Goal: Navigation & Orientation: Find specific page/section

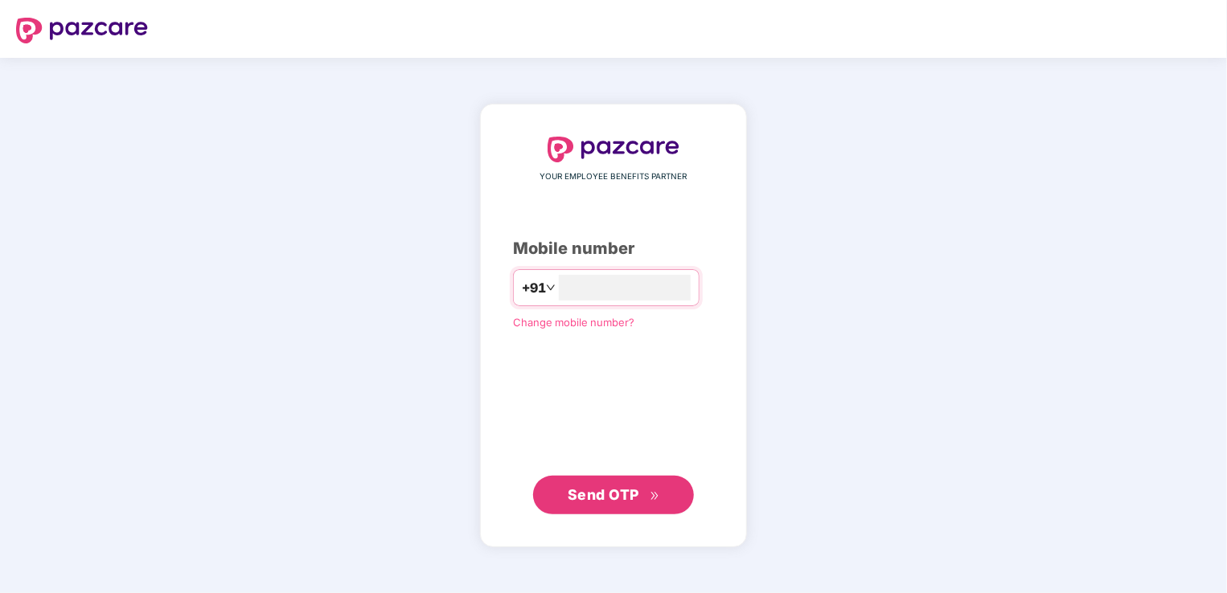
type input "**********"
click at [629, 507] on button "Send OTP" at bounding box center [613, 494] width 161 height 39
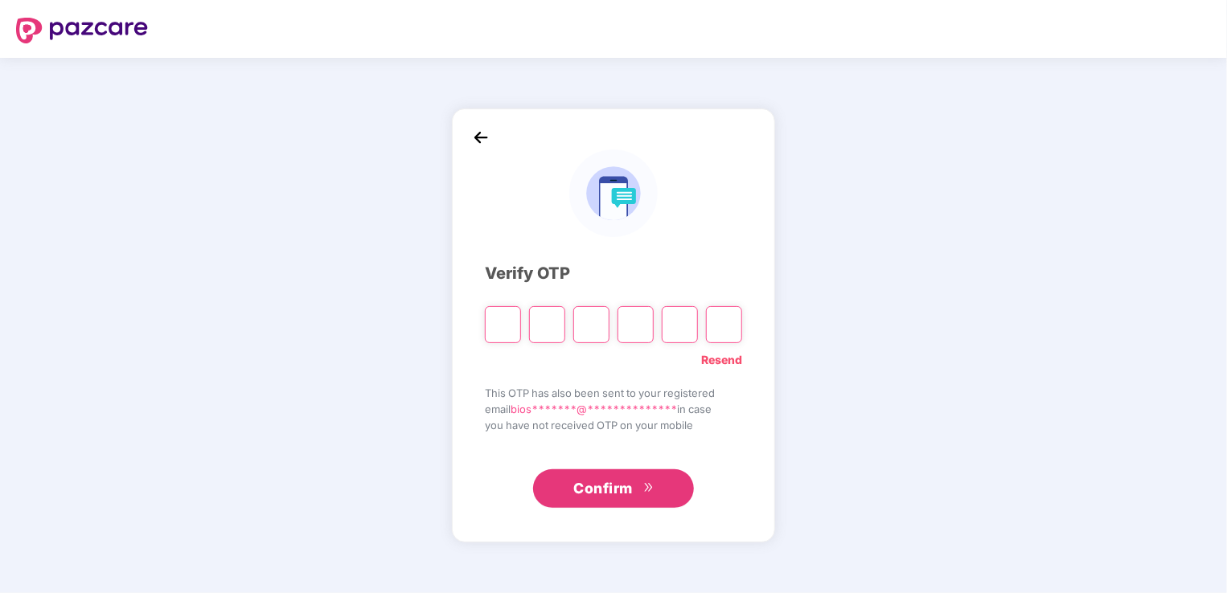
type input "*"
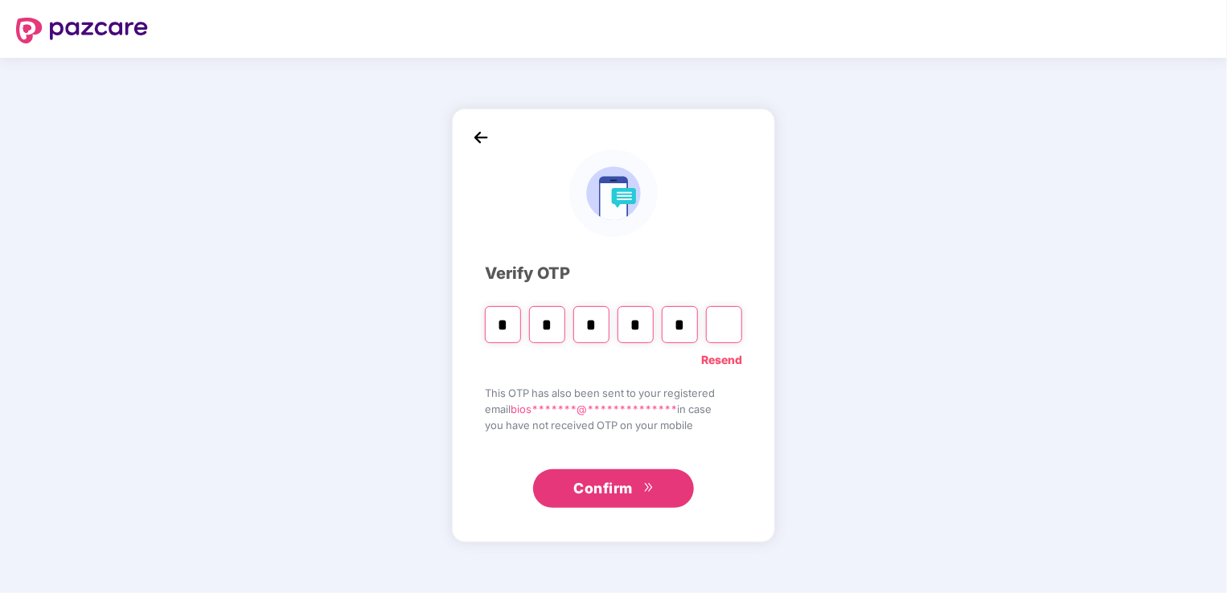
type input "*"
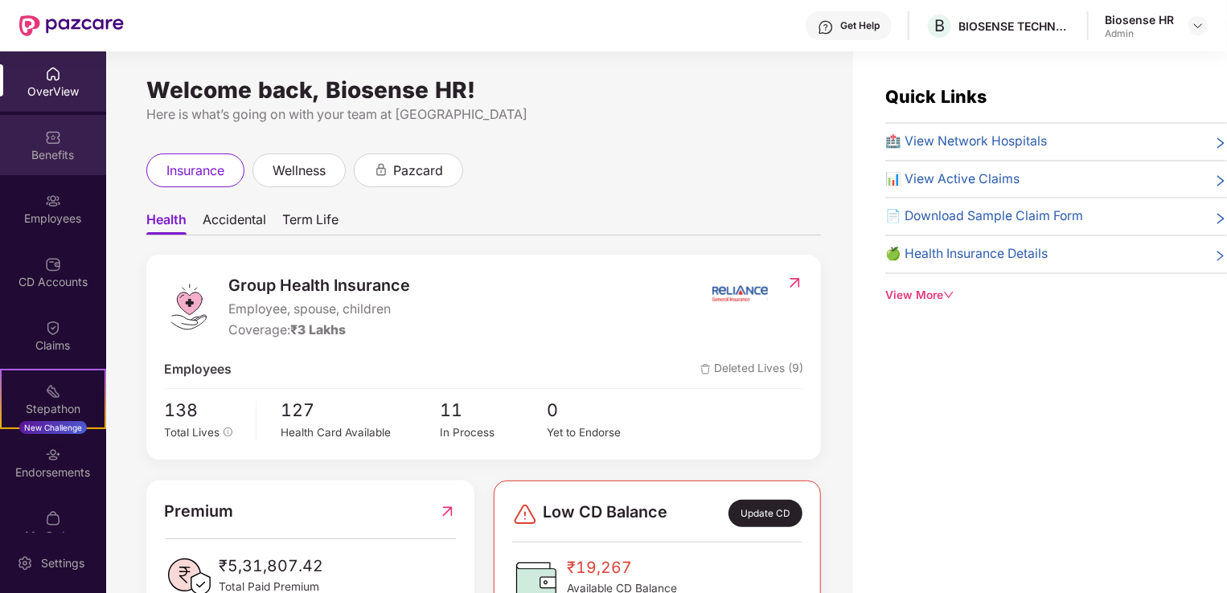
click at [55, 159] on div "Benefits" at bounding box center [53, 155] width 106 height 16
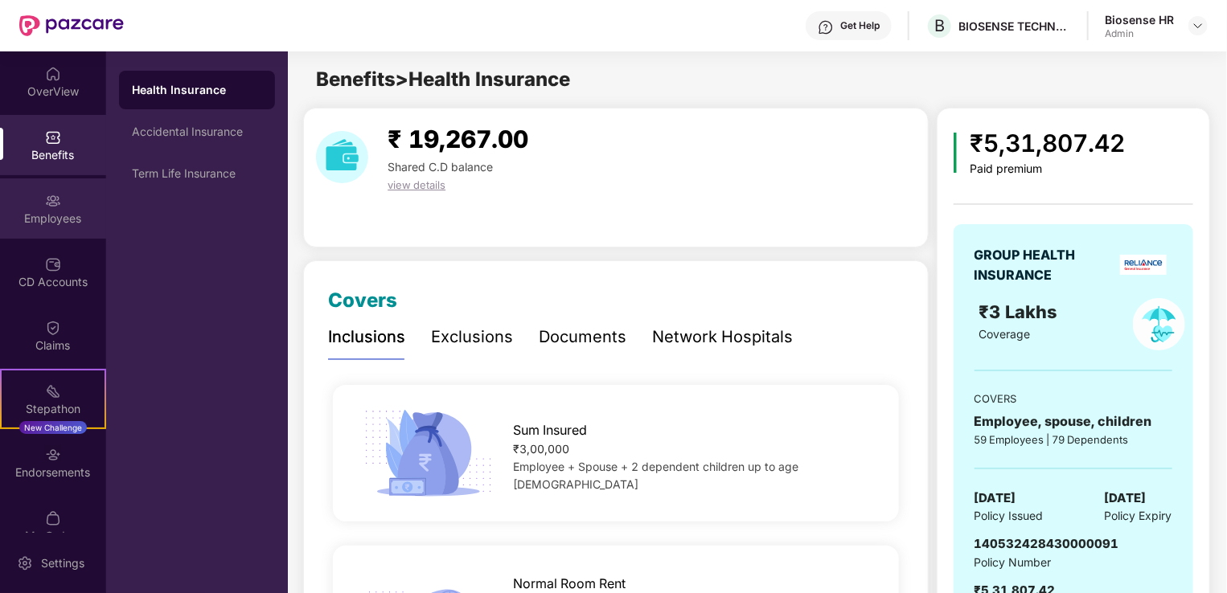
click at [45, 221] on div "Employees" at bounding box center [53, 219] width 106 height 16
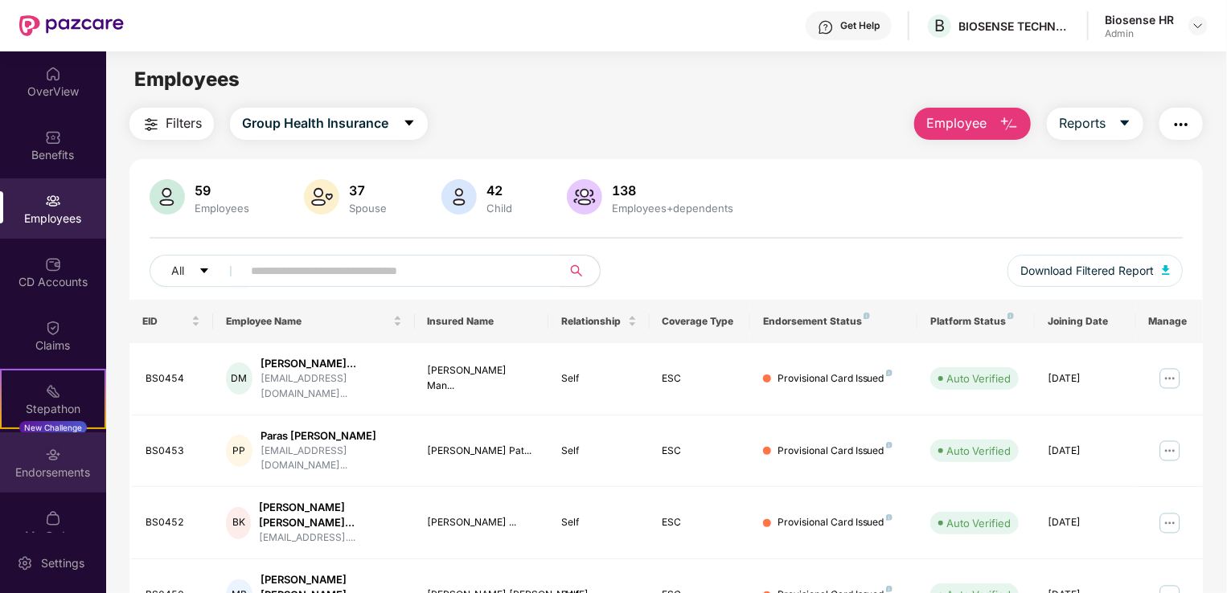
click at [45, 457] on img at bounding box center [53, 455] width 16 height 16
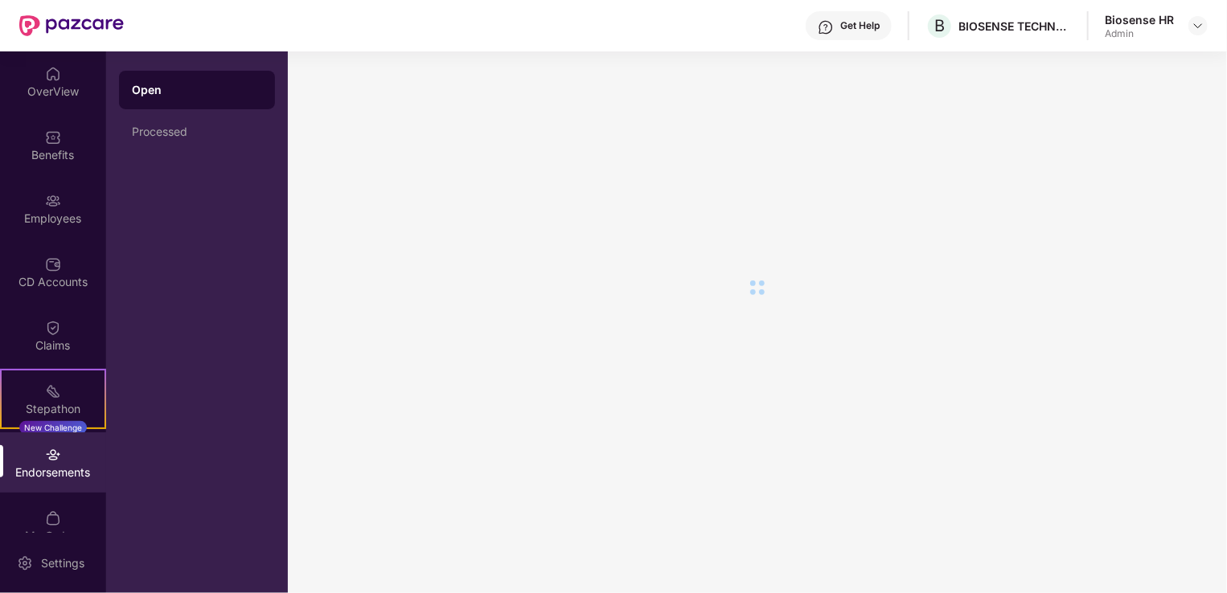
click at [45, 457] on img at bounding box center [53, 455] width 16 height 16
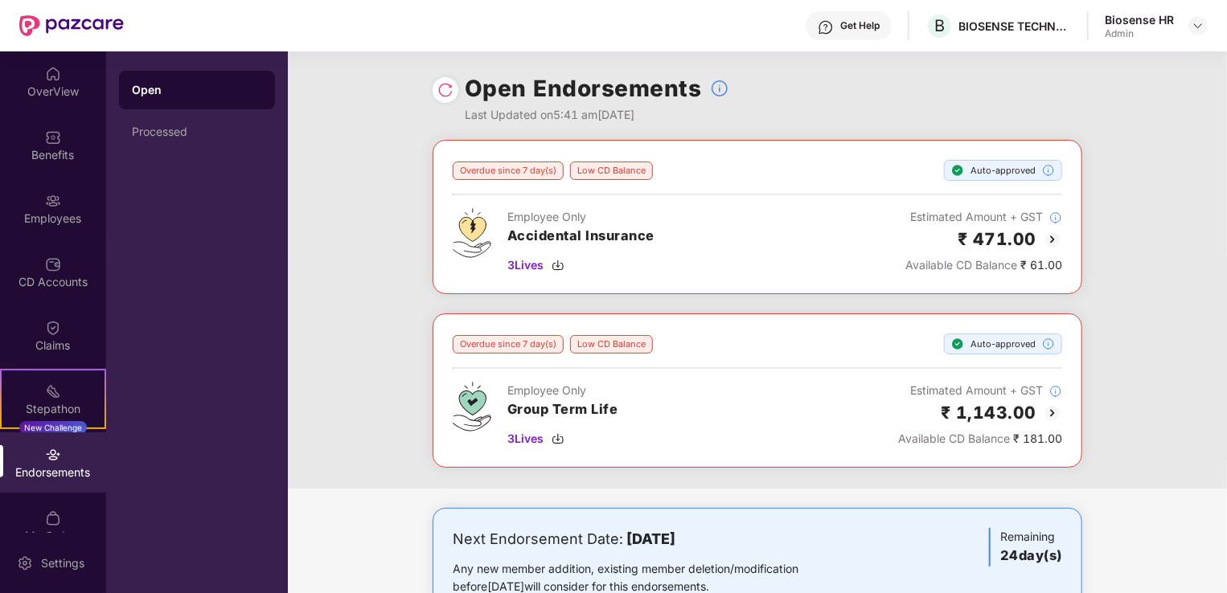
scroll to position [51, 0]
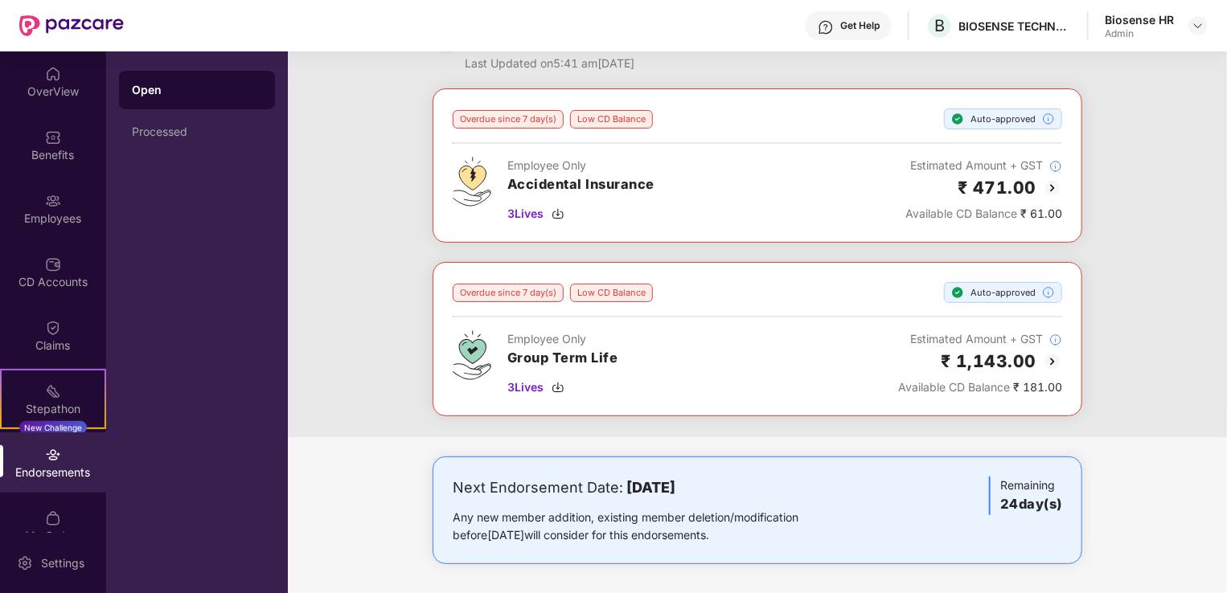
click at [1056, 359] on img at bounding box center [1052, 361] width 19 height 19
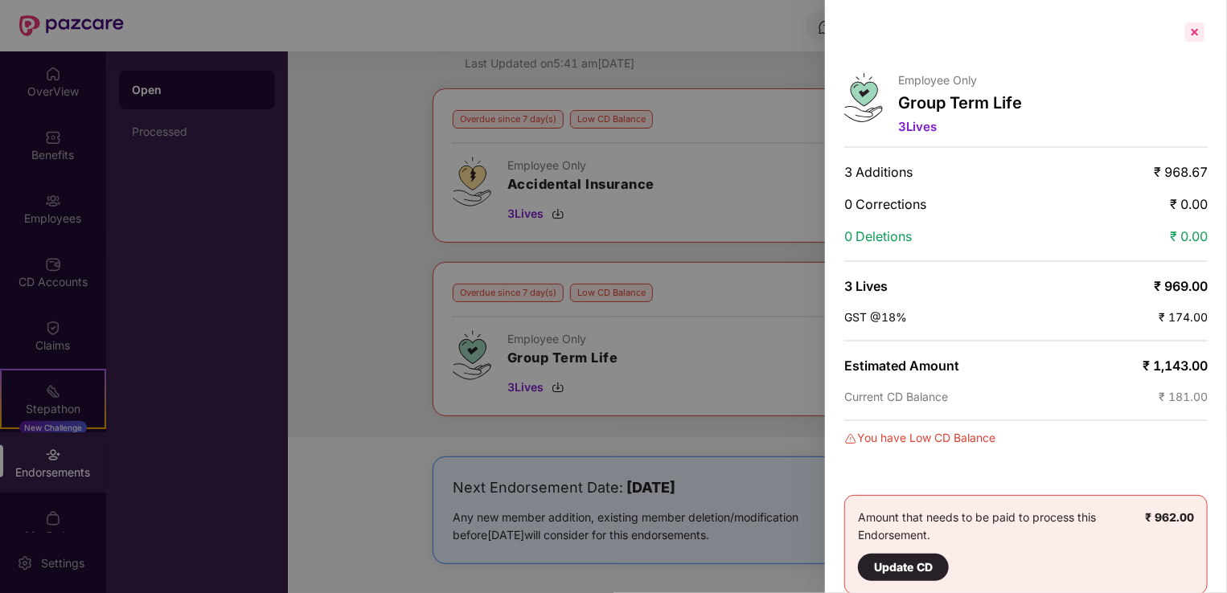
click at [1190, 38] on div at bounding box center [1195, 32] width 26 height 26
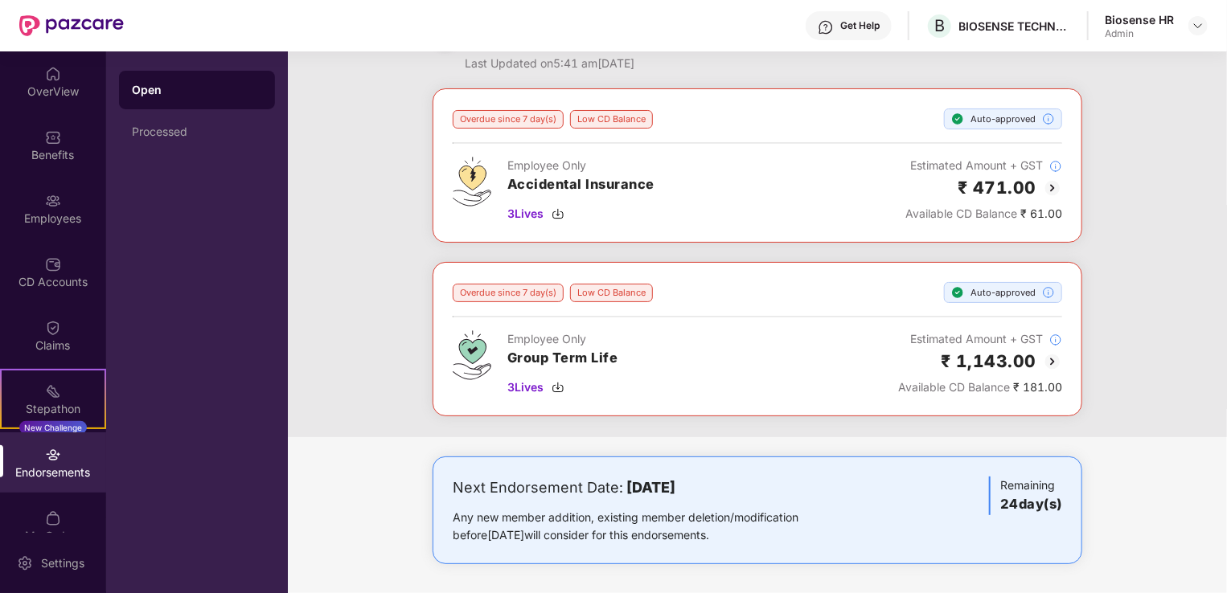
click at [1050, 185] on img at bounding box center [1052, 187] width 19 height 19
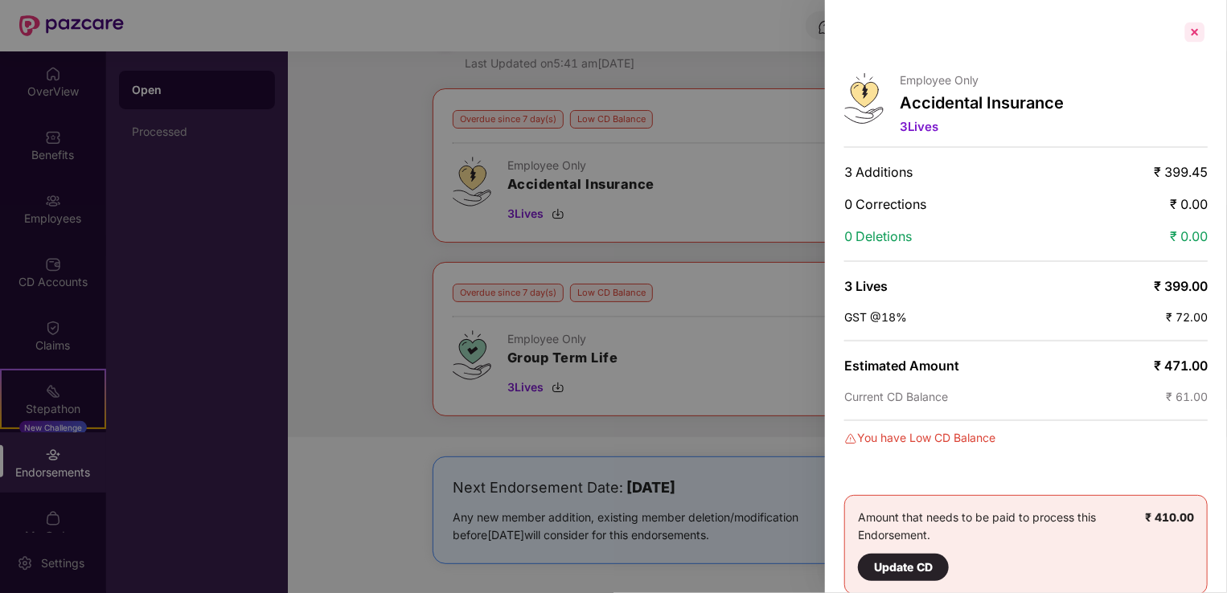
click at [1196, 28] on div at bounding box center [1195, 32] width 26 height 26
